Goal: Communication & Community: Answer question/provide support

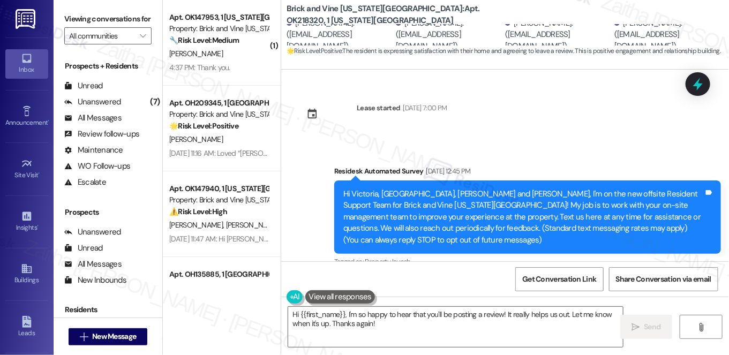
scroll to position [682, 0]
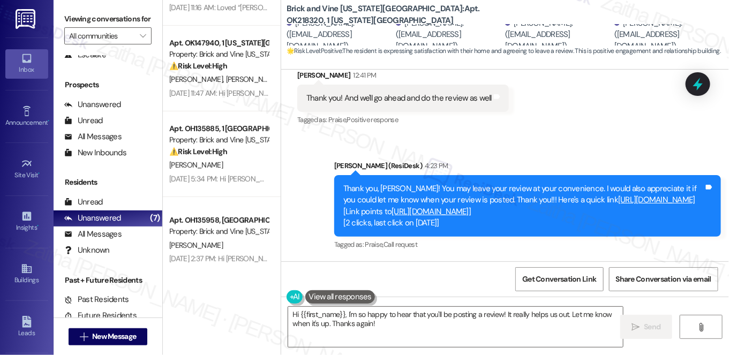
click at [446, 215] on link "[URL][DOMAIN_NAME]" at bounding box center [430, 211] width 77 height 11
click at [469, 213] on link "[URL][DOMAIN_NAME]" at bounding box center [430, 211] width 77 height 11
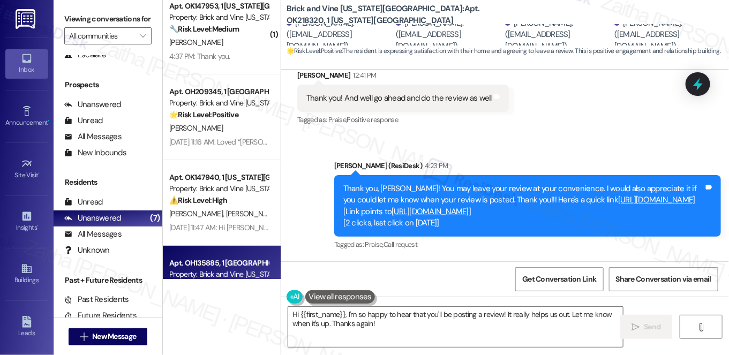
scroll to position [0, 0]
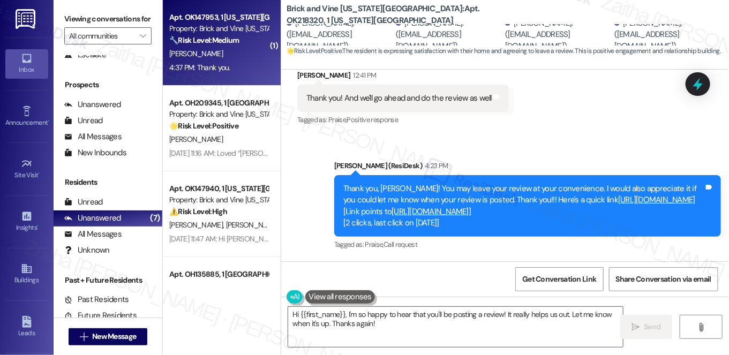
click at [243, 62] on div "4:37 PM: Thank you. 4:37 PM: Thank you." at bounding box center [218, 67] width 101 height 13
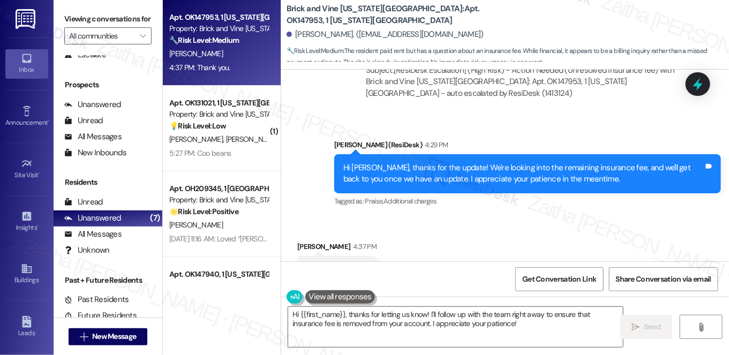
scroll to position [1835, 0]
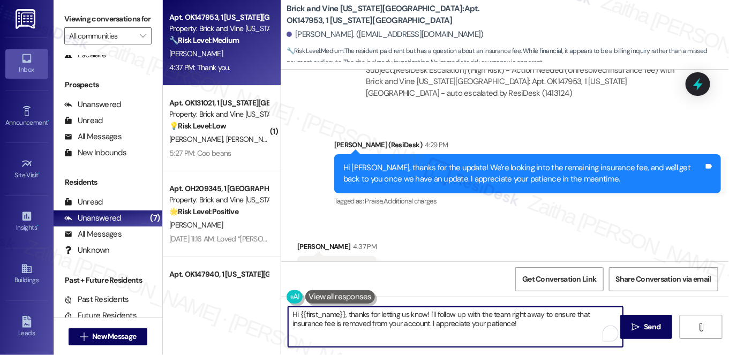
drag, startPoint x: 293, startPoint y: 315, endPoint x: 527, endPoint y: 337, distance: 235.8
click at [527, 337] on textarea "Hi {{first_name}}, thanks for letting us know! I'll follow up with the team rig…" at bounding box center [455, 327] width 335 height 40
type textarea "H"
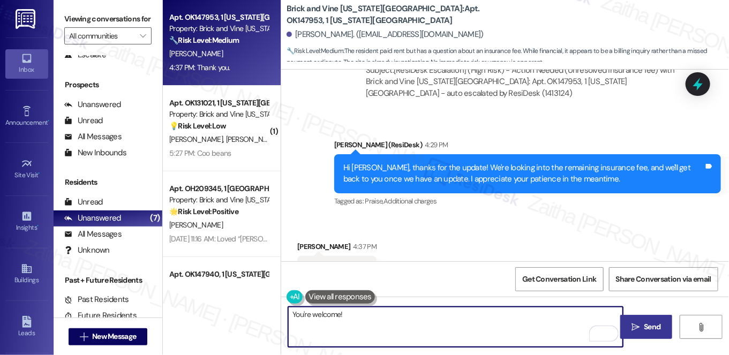
type textarea "You're welcome!"
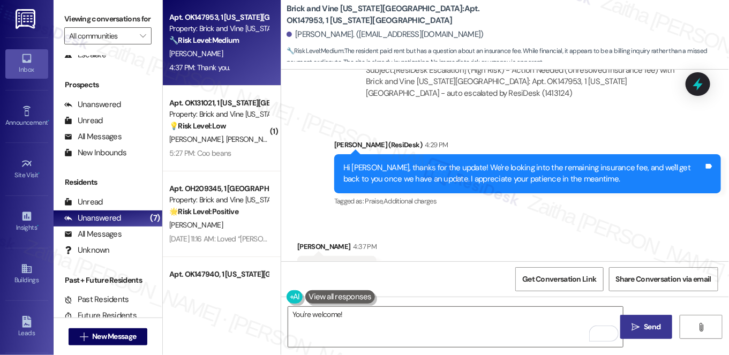
click at [652, 326] on span "Send" at bounding box center [653, 327] width 17 height 11
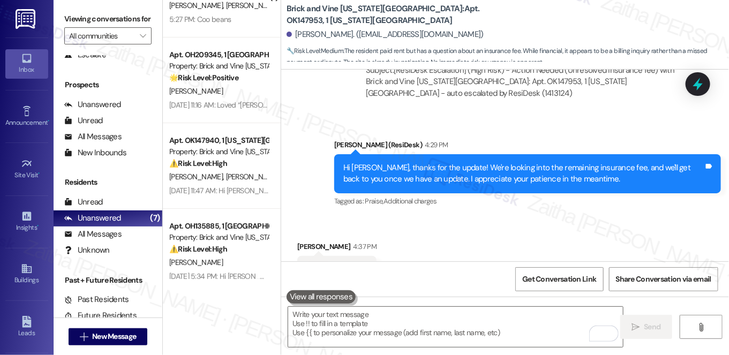
scroll to position [0, 0]
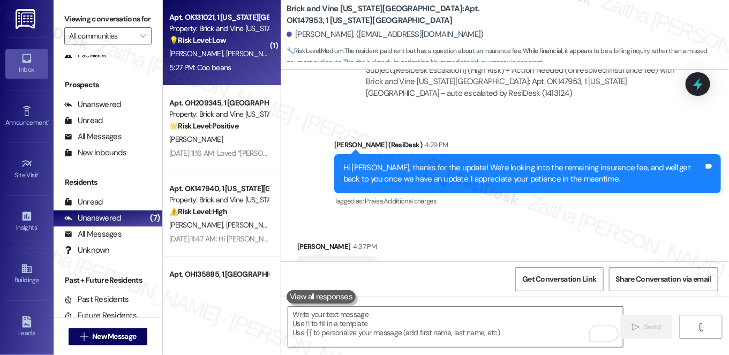
click at [244, 44] on div "💡 Risk Level: Low The resident's message 'Coo beans' appears to be a casual ack…" at bounding box center [218, 40] width 99 height 11
type textarea "Fetching suggested responses. Please feel free to read through the conversation…"
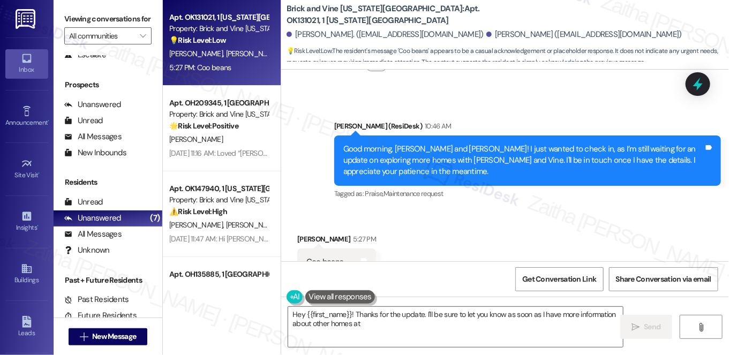
scroll to position [1728, 0]
type textarea "Hey {{first_name}}! Thanks for the update. I'll be sure to let you know as soon…"
drag, startPoint x: 297, startPoint y: 238, endPoint x: 352, endPoint y: 238, distance: 54.7
click at [352, 249] on div "Coo beans Tags and notes" at bounding box center [336, 262] width 79 height 27
copy div "Coo beans"
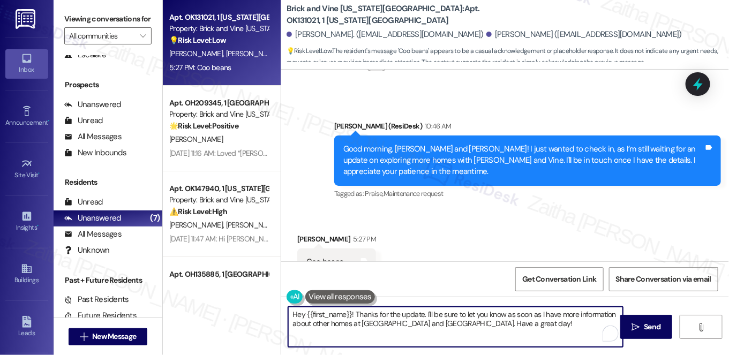
drag, startPoint x: 289, startPoint y: 311, endPoint x: 530, endPoint y: 325, distance: 241.0
click at [530, 325] on textarea "Hey {{first_name}}! Thanks for the update. I'll be sure to let you know as soon…" at bounding box center [455, 327] width 335 height 40
